Goal: Information Seeking & Learning: Learn about a topic

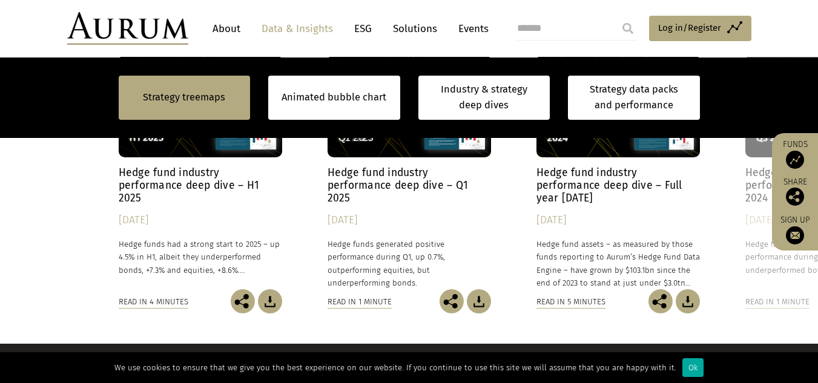
scroll to position [1090, 0]
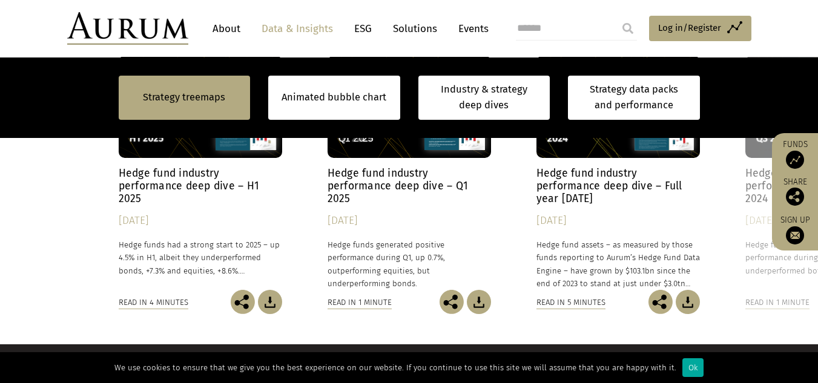
click at [147, 180] on h4 "Hedge fund industry performance deep dive – H1 2025" at bounding box center [200, 186] width 163 height 38
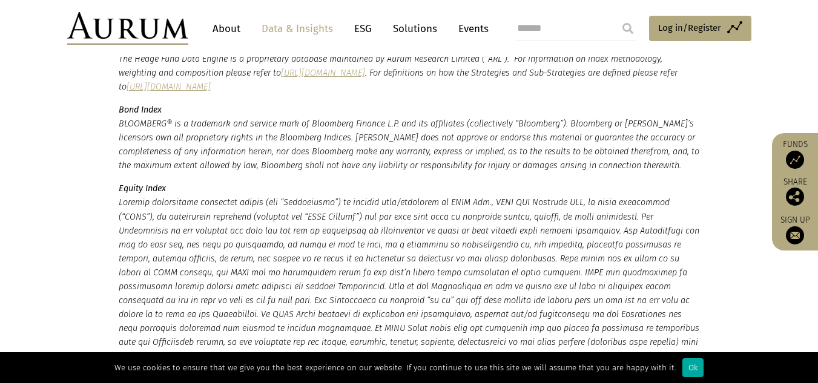
scroll to position [3208, 0]
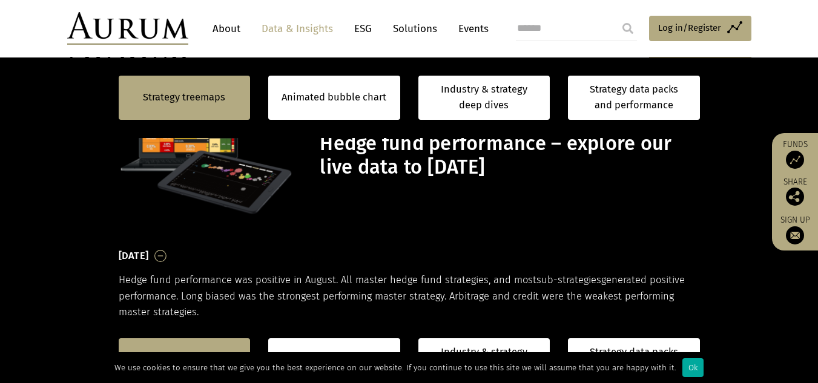
scroll to position [1090, 0]
